Goal: Information Seeking & Learning: Learn about a topic

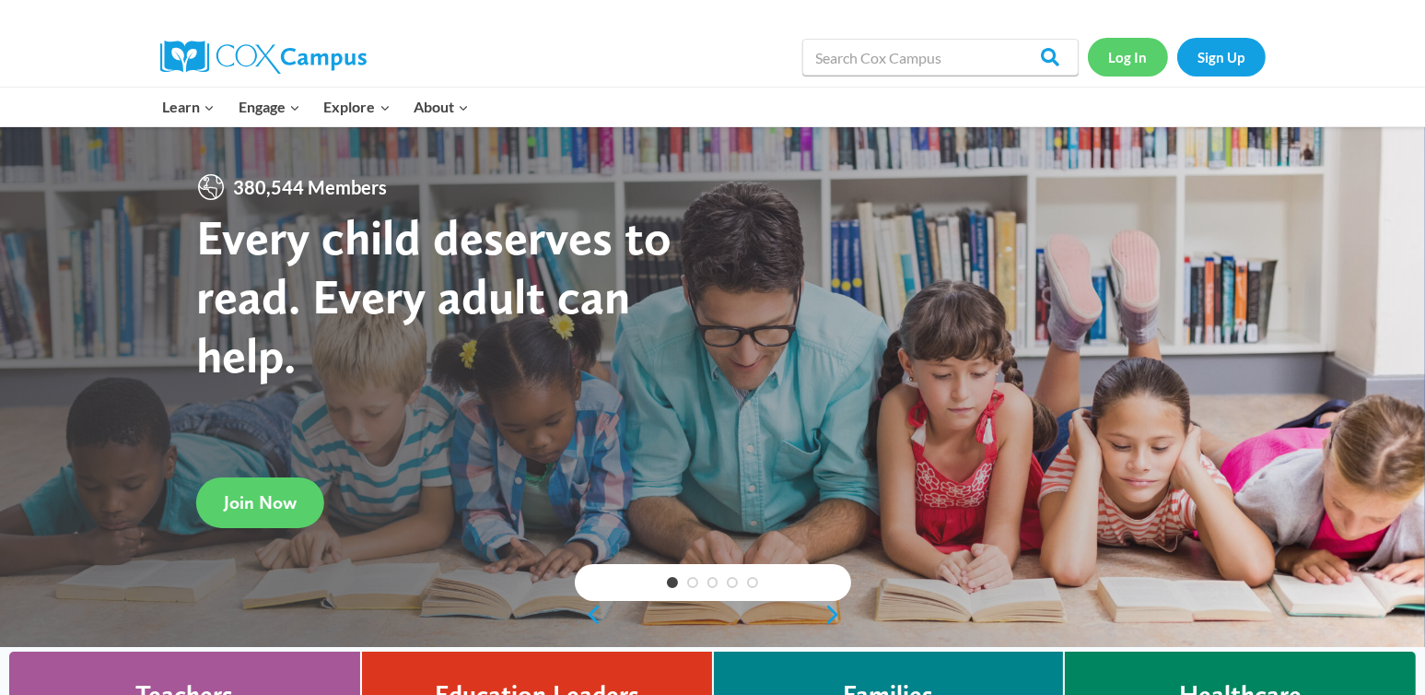
click at [1136, 64] on link "Log In" at bounding box center [1128, 57] width 80 height 38
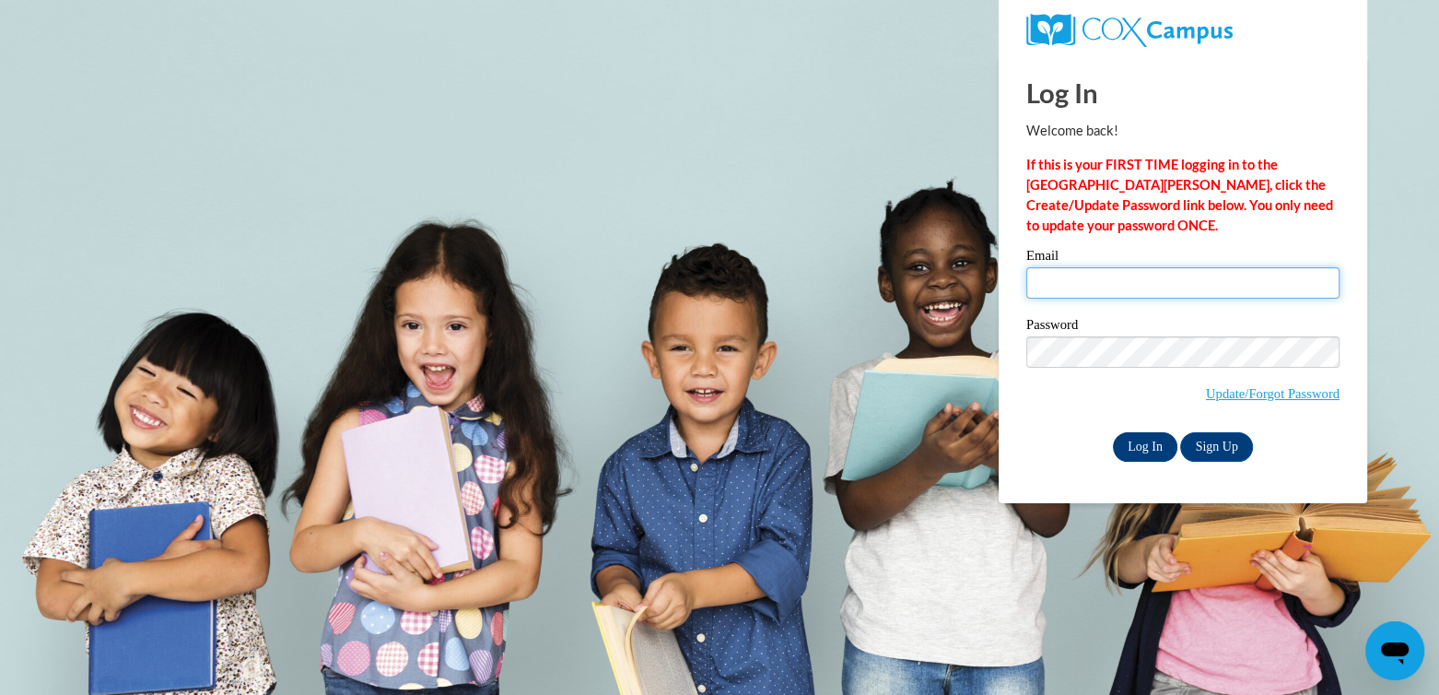
type input "ccoleman@georgiasouthern.edu"
click at [1138, 435] on input "Log In" at bounding box center [1145, 446] width 65 height 29
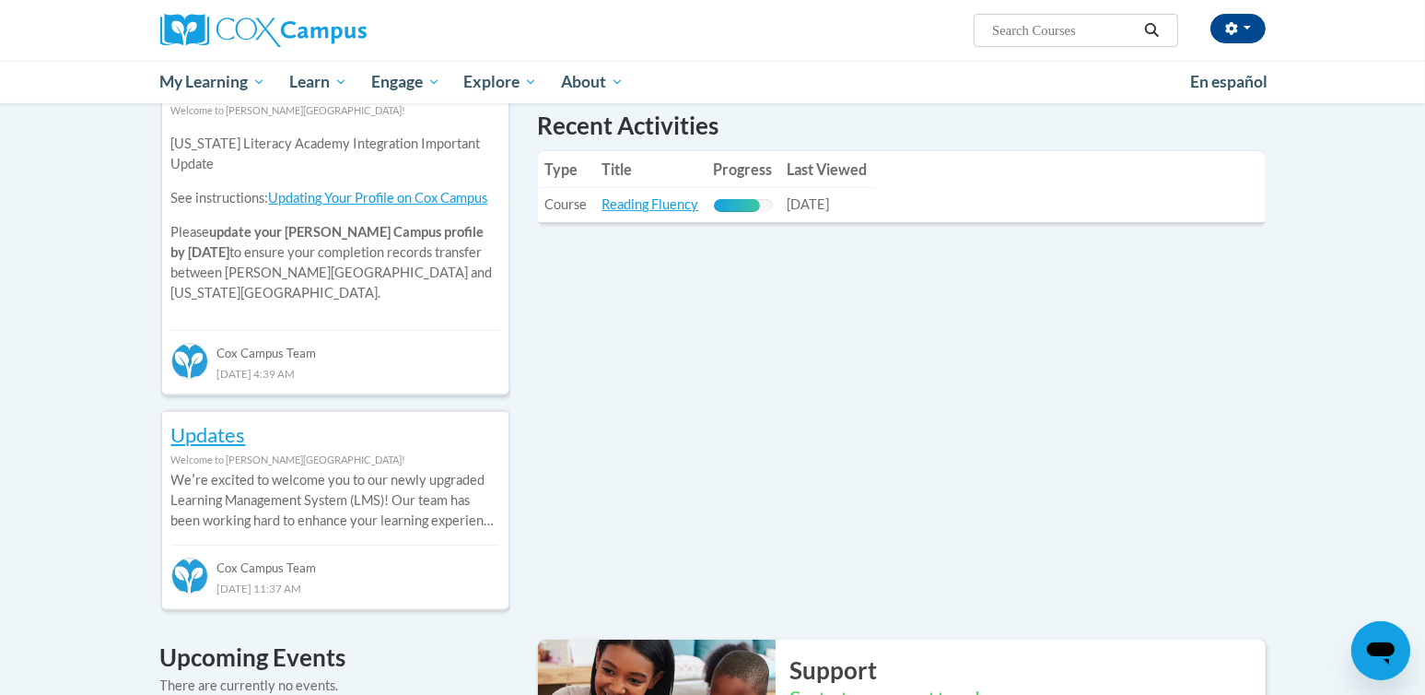
scroll to position [553, 0]
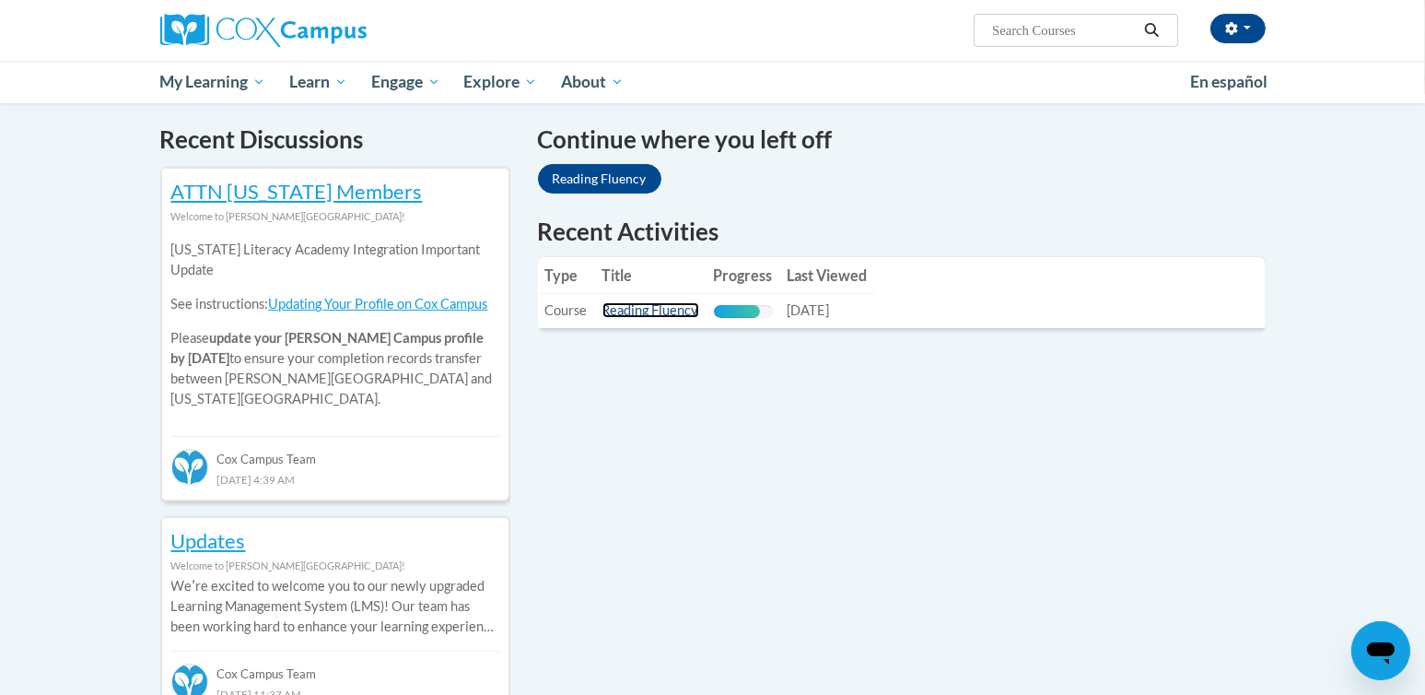
click at [641, 309] on link "Reading Fluency" at bounding box center [651, 310] width 97 height 16
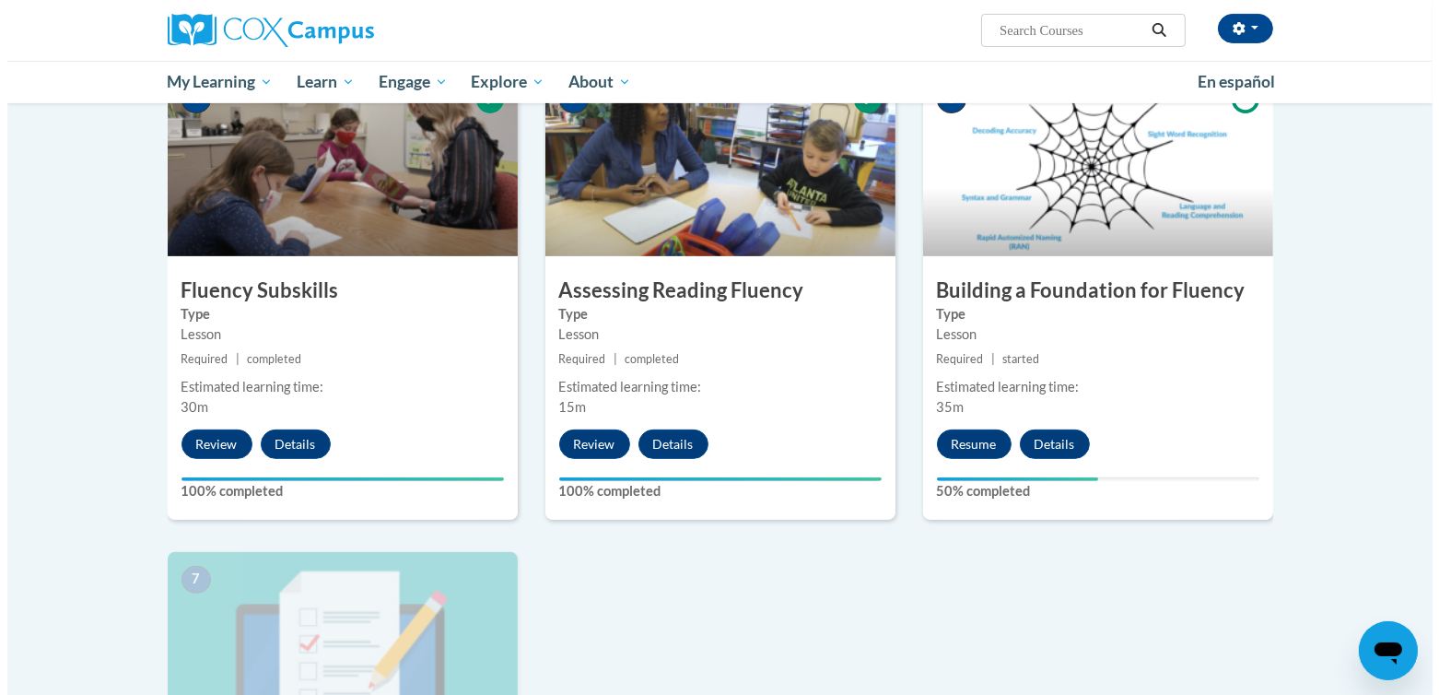
scroll to position [921, 0]
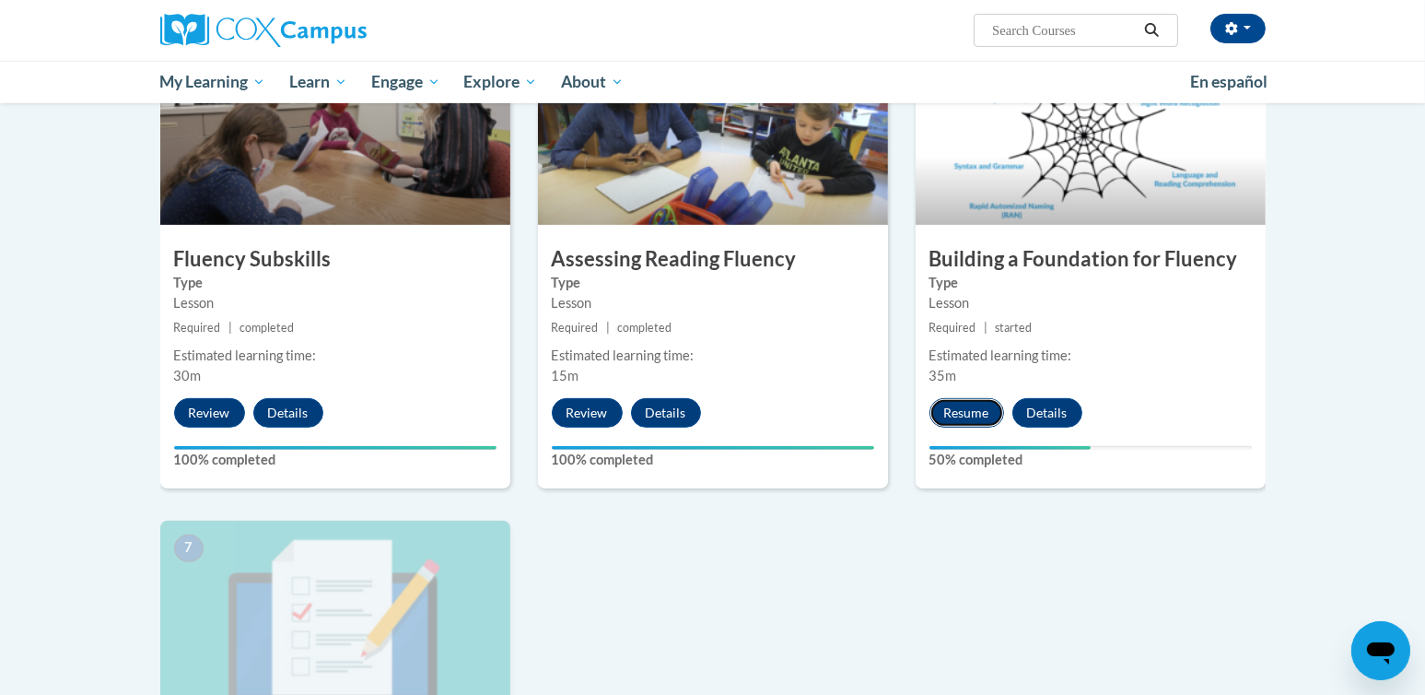
click at [950, 408] on button "Resume" at bounding box center [967, 412] width 75 height 29
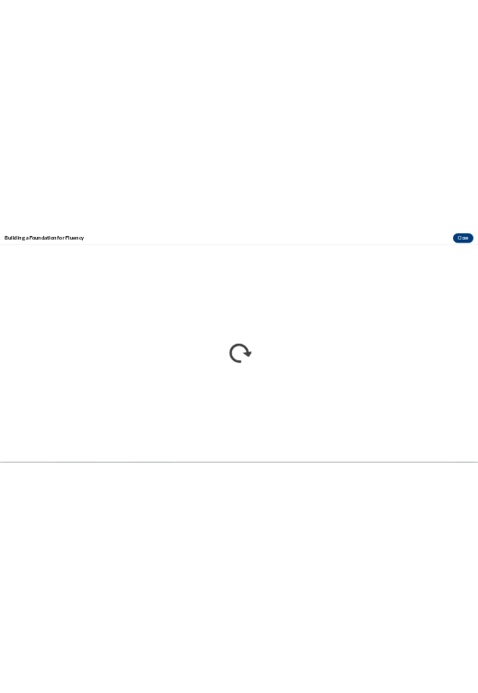
scroll to position [0, 0]
